Goal: Information Seeking & Learning: Learn about a topic

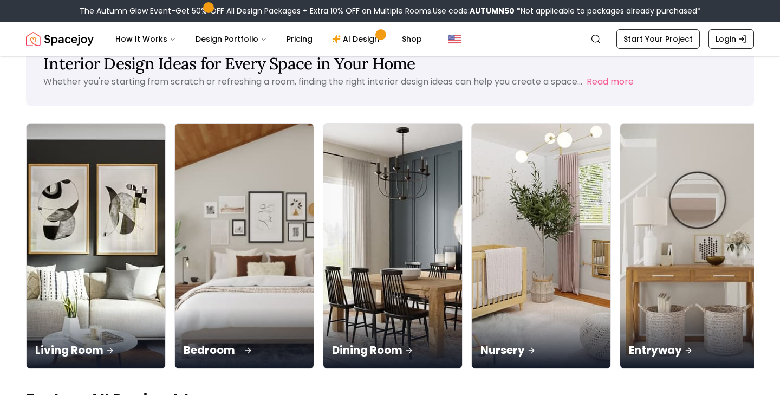
click at [190, 184] on img at bounding box center [245, 245] width 146 height 257
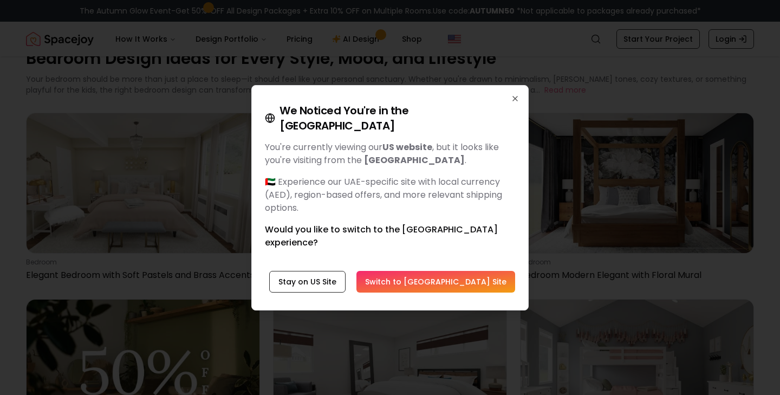
click at [453, 271] on button "Switch to [GEOGRAPHIC_DATA] Site" at bounding box center [435, 282] width 159 height 22
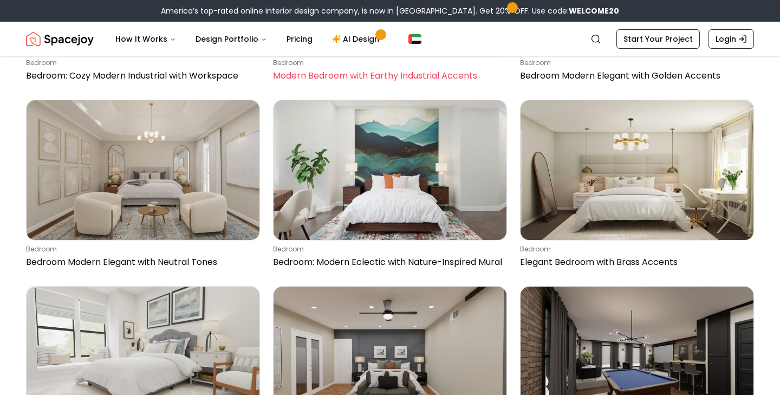
scroll to position [616, 0]
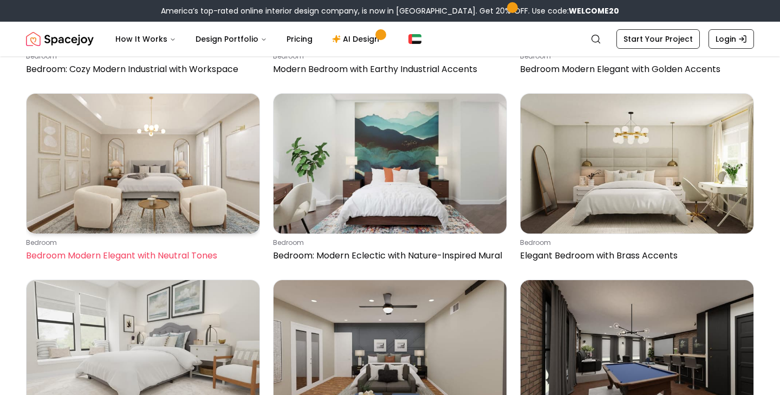
click at [156, 138] on img at bounding box center [143, 164] width 233 height 140
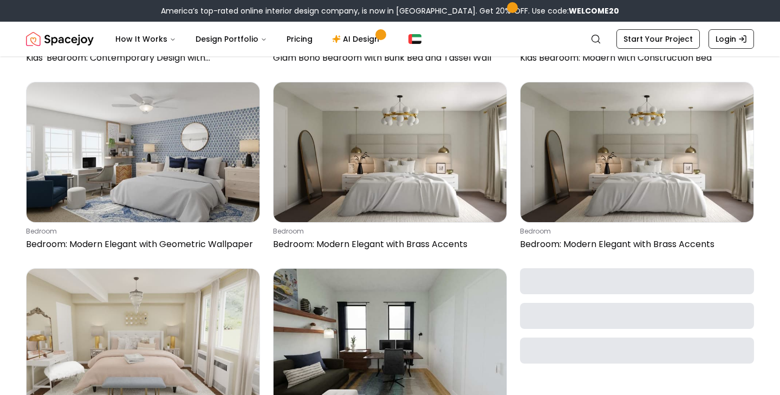
scroll to position [1378, 0]
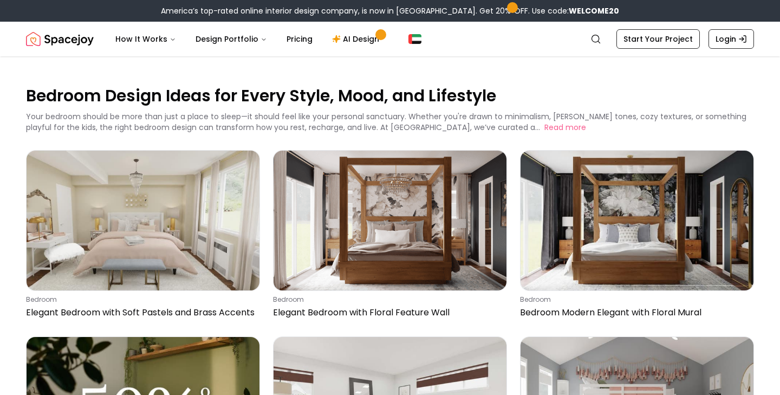
scroll to position [0, 0]
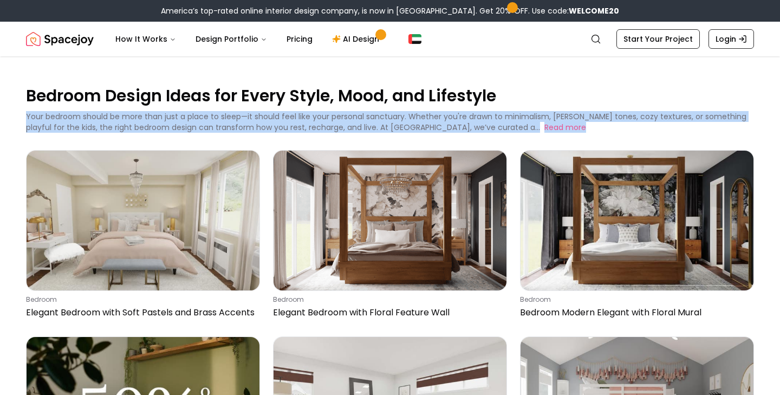
drag, startPoint x: 628, startPoint y: 123, endPoint x: 536, endPoint y: 96, distance: 96.6
click at [534, 97] on div "Bedroom Design Ideas for Every Style, Mood, and Lifestyle Your bedroom should b…" at bounding box center [390, 108] width 728 height 48
click at [592, 40] on link "Search" at bounding box center [596, 38] width 24 height 19
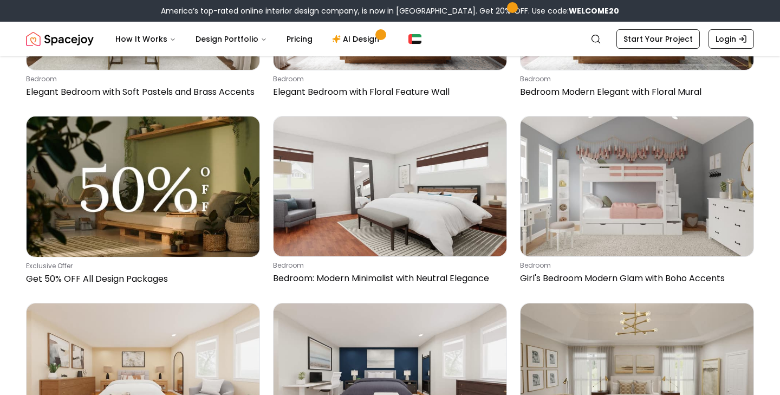
click at [761, 281] on div "Bedroom Design Ideas for Every Style, Mood, and Lifestyle Your bedroom should b…" at bounding box center [390, 342] width 780 height 1012
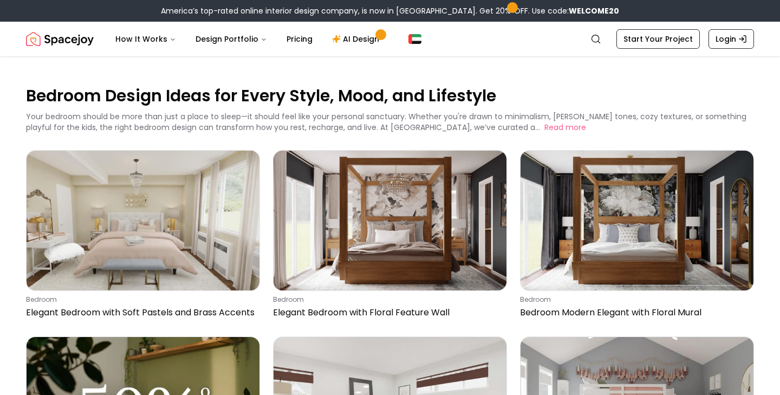
click at [744, 122] on div "Your bedroom should be more than just a place to sleep—it should feel like your…" at bounding box center [390, 122] width 728 height 22
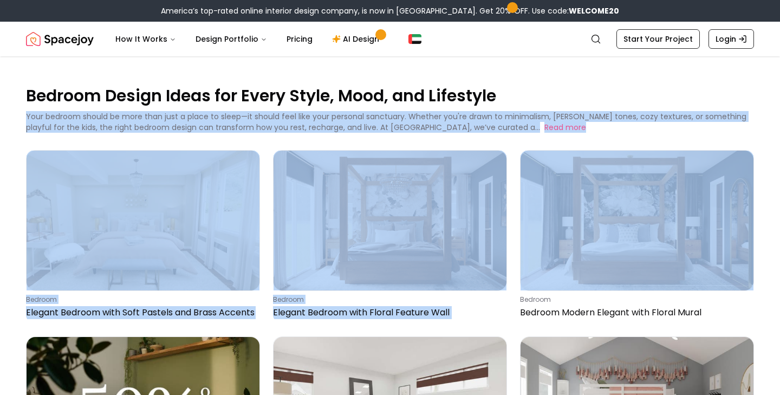
drag, startPoint x: 753, startPoint y: 143, endPoint x: 702, endPoint y: 88, distance: 75.5
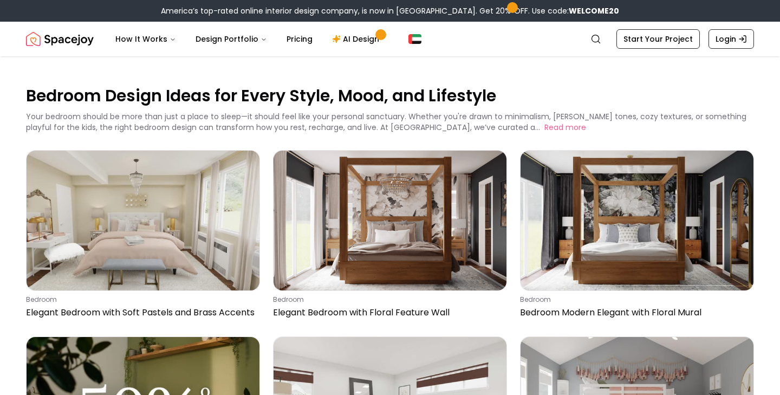
click at [751, 132] on div "Your bedroom should be more than just a place to sleep—it should feel like your…" at bounding box center [390, 122] width 728 height 22
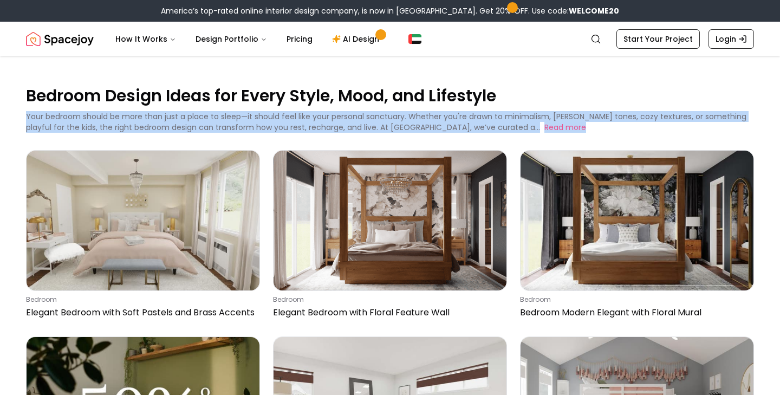
drag, startPoint x: 740, startPoint y: 125, endPoint x: 738, endPoint y: 103, distance: 21.2
click at [738, 104] on div "Bedroom Design Ideas for Every Style, Mood, and Lifestyle Your bedroom should b…" at bounding box center [390, 108] width 728 height 48
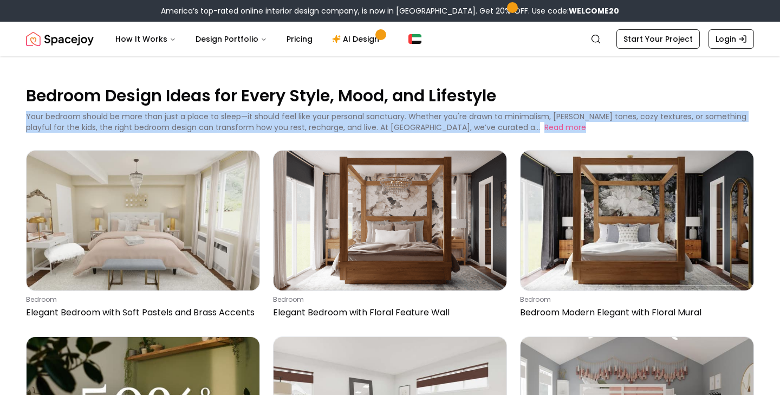
drag, startPoint x: 758, startPoint y: 123, endPoint x: 732, endPoint y: 100, distance: 34.9
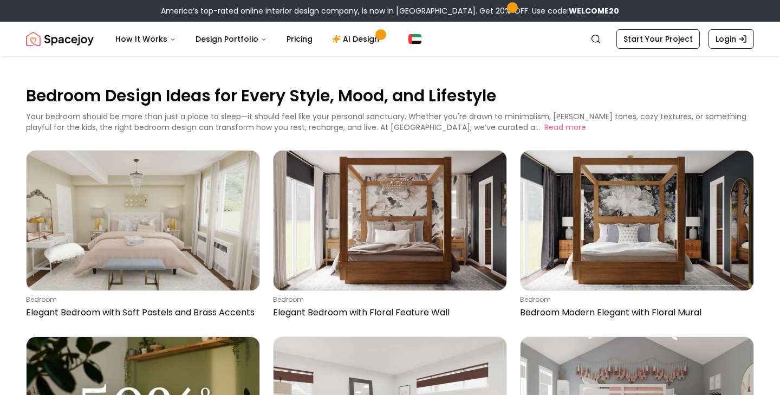
click at [741, 103] on p "Bedroom Design Ideas for Every Style, Mood, and Lifestyle" at bounding box center [390, 95] width 728 height 22
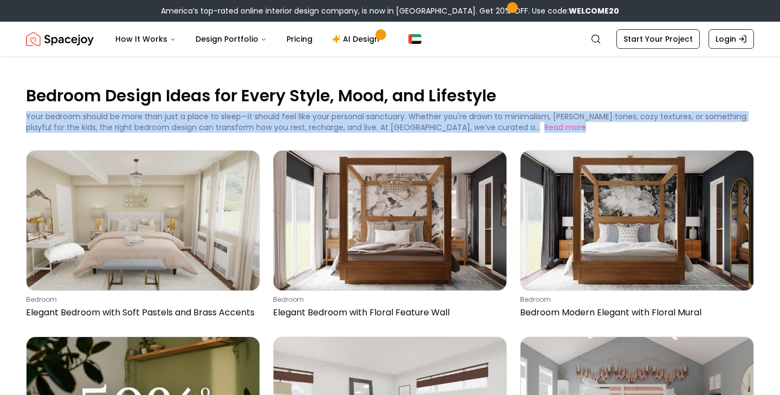
drag, startPoint x: 762, startPoint y: 127, endPoint x: 735, endPoint y: 110, distance: 32.3
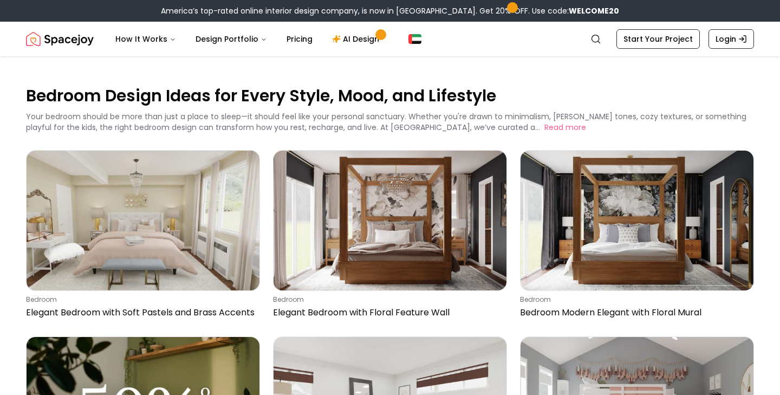
click at [745, 106] on p "Bedroom Design Ideas for Every Style, Mood, and Lifestyle" at bounding box center [390, 95] width 728 height 22
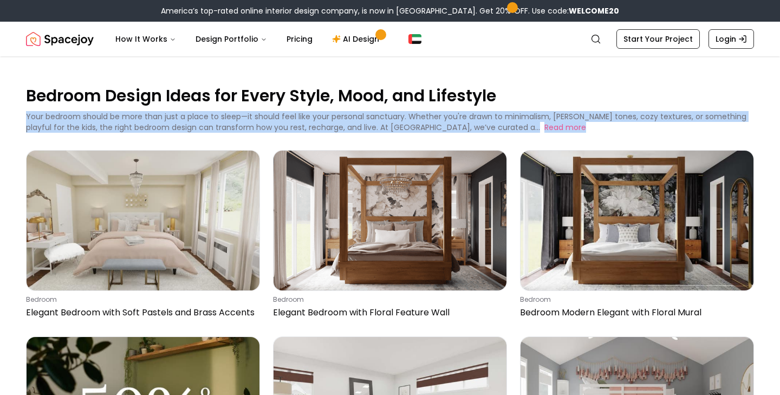
drag, startPoint x: 637, startPoint y: 130, endPoint x: 607, endPoint y: 95, distance: 46.1
click at [607, 95] on div "Bedroom Design Ideas for Every Style, Mood, and Lifestyle Your bedroom should b…" at bounding box center [390, 108] width 728 height 48
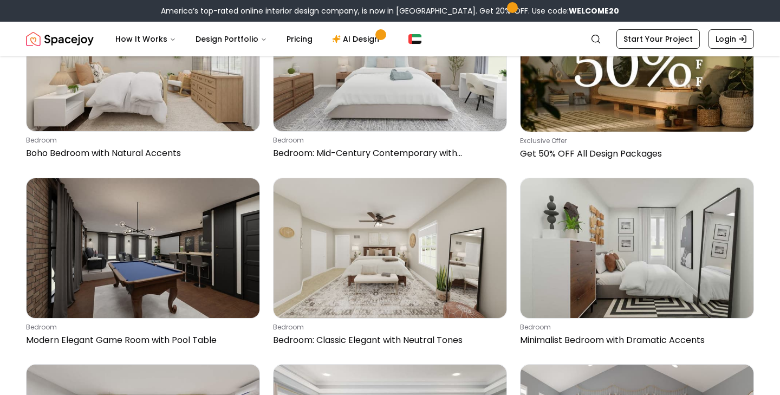
scroll to position [1837, 0]
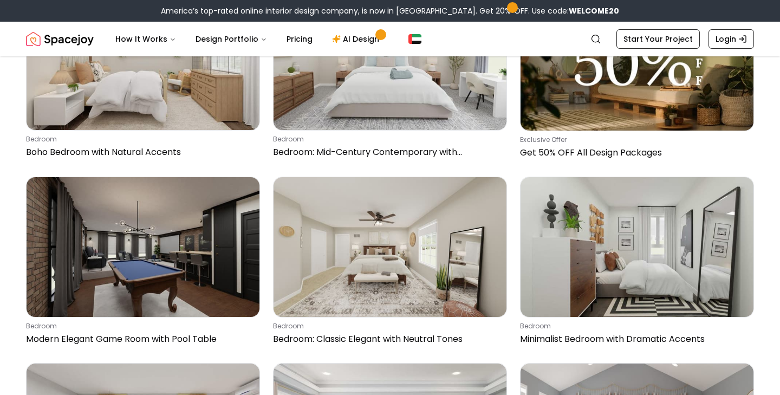
scroll to position [37, 0]
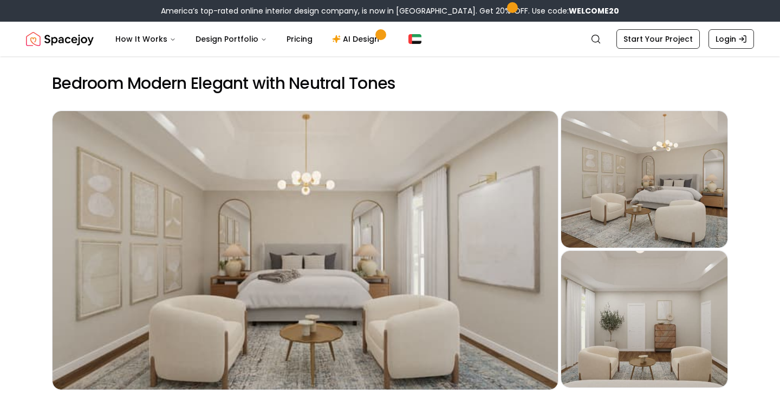
click at [560, 45] on div "How It Works Design Portfolio Pricing AI Design" at bounding box center [339, 39] width 464 height 22
